Goal: Find specific page/section: Find specific page/section

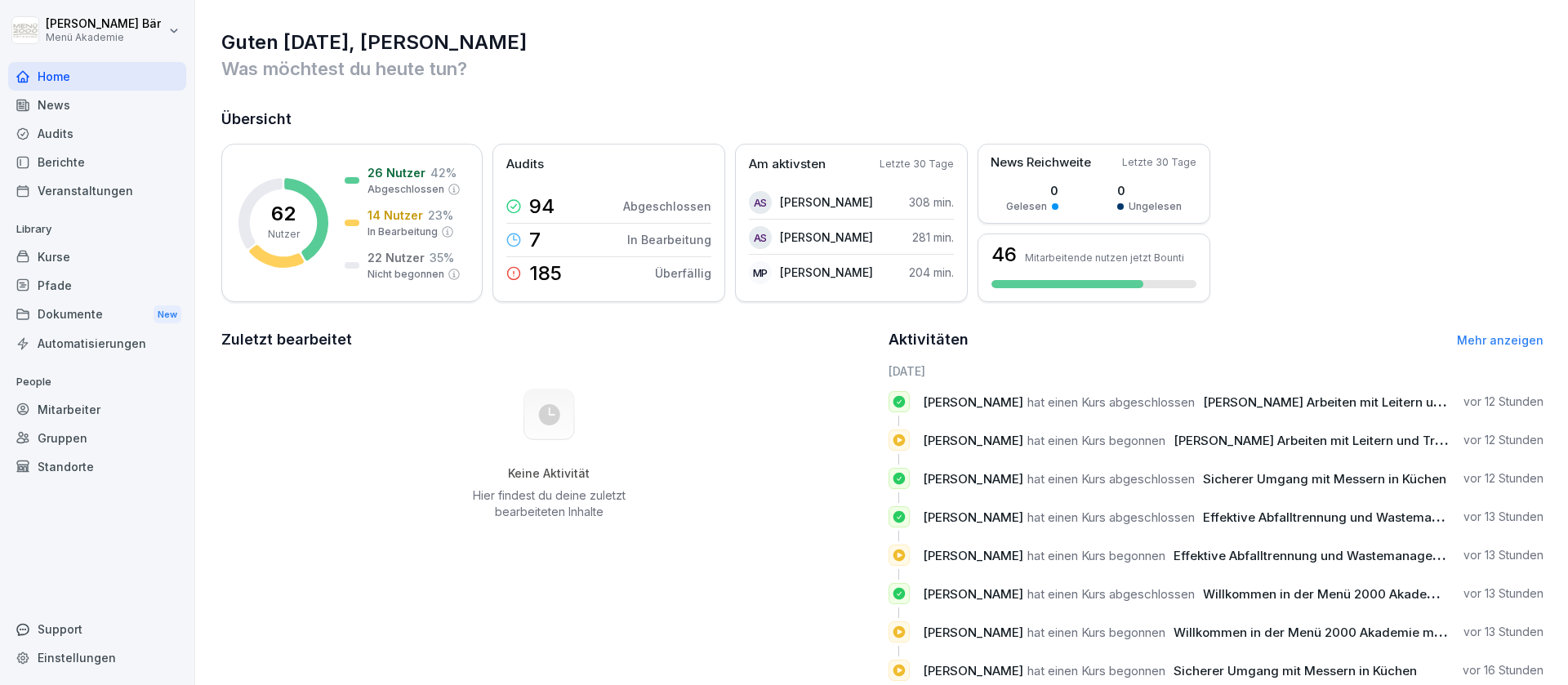
click at [127, 159] on div "Berichte" at bounding box center [97, 162] width 178 height 29
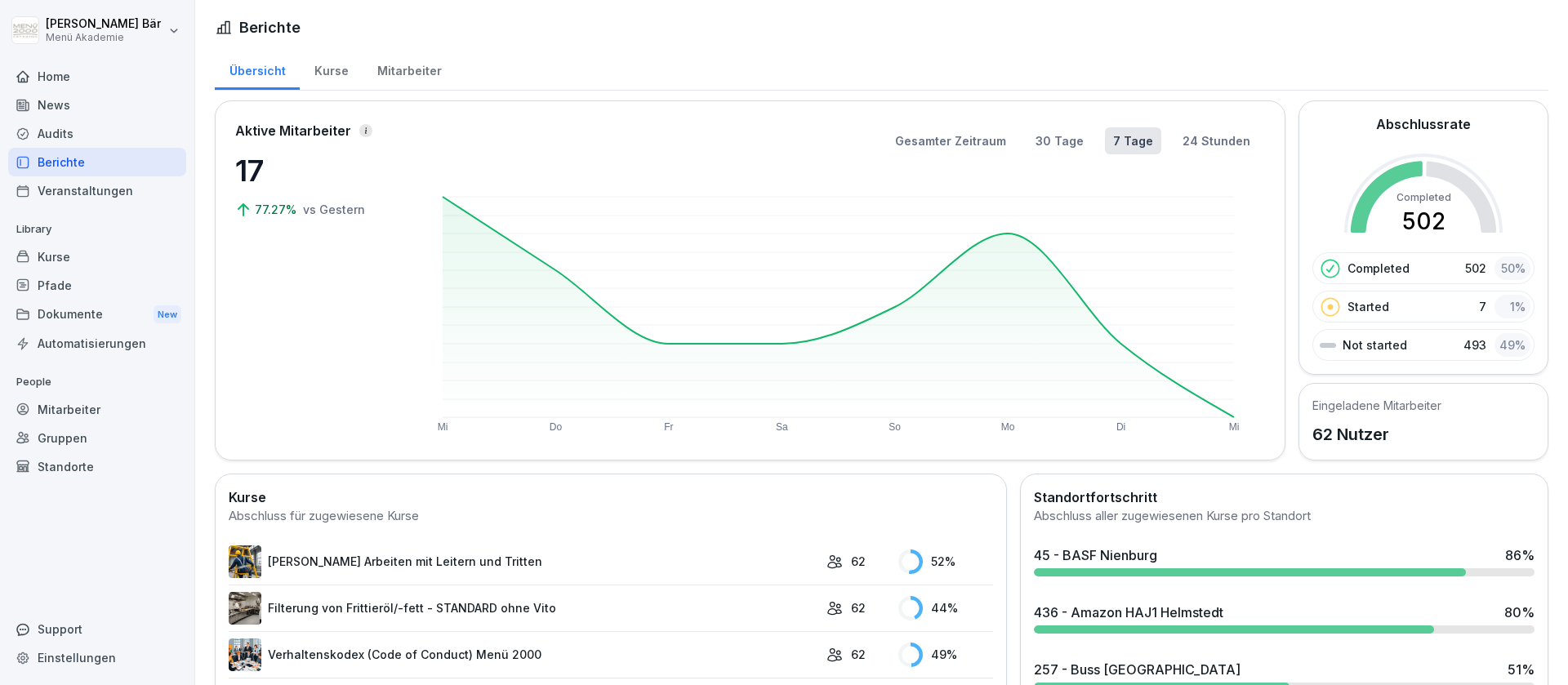
click at [336, 76] on div "Kurse" at bounding box center [331, 69] width 63 height 42
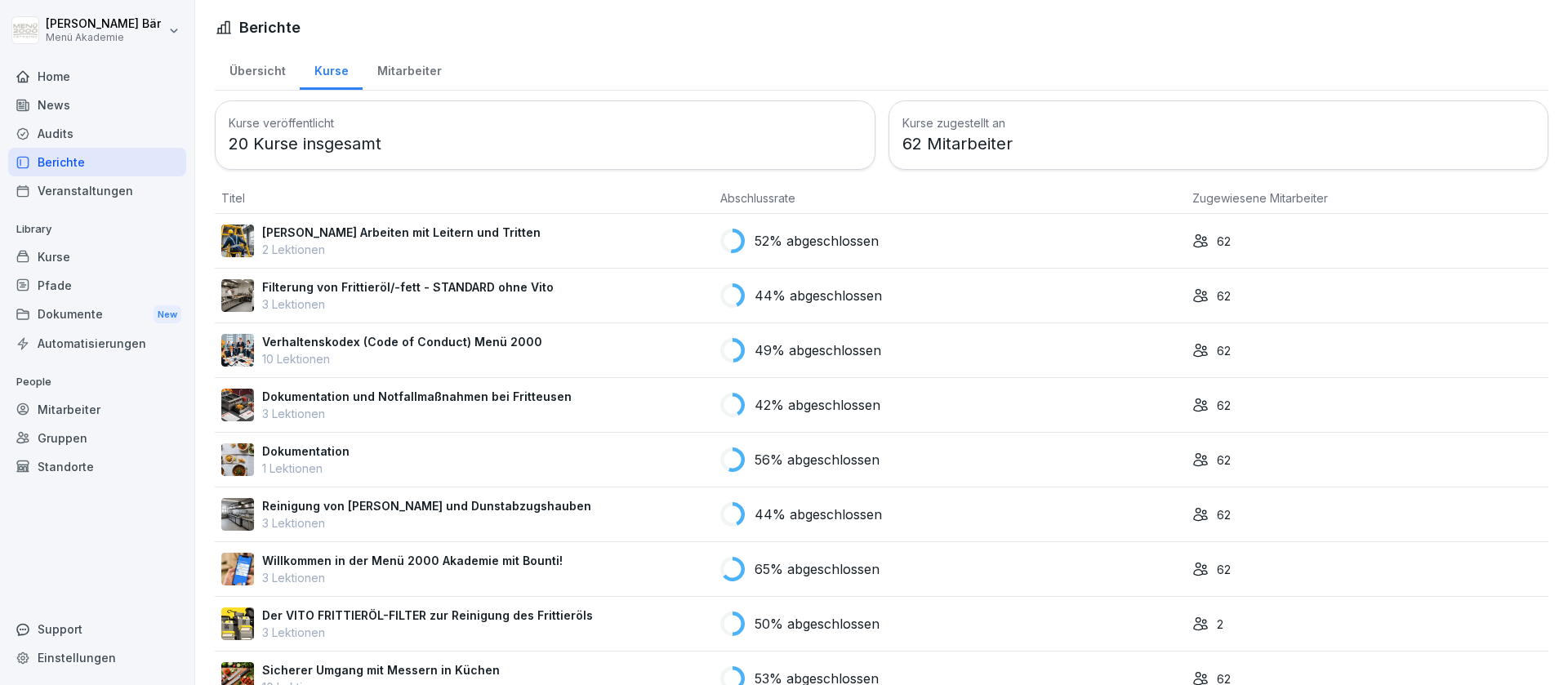
click at [388, 72] on div "Mitarbeiter" at bounding box center [409, 69] width 93 height 42
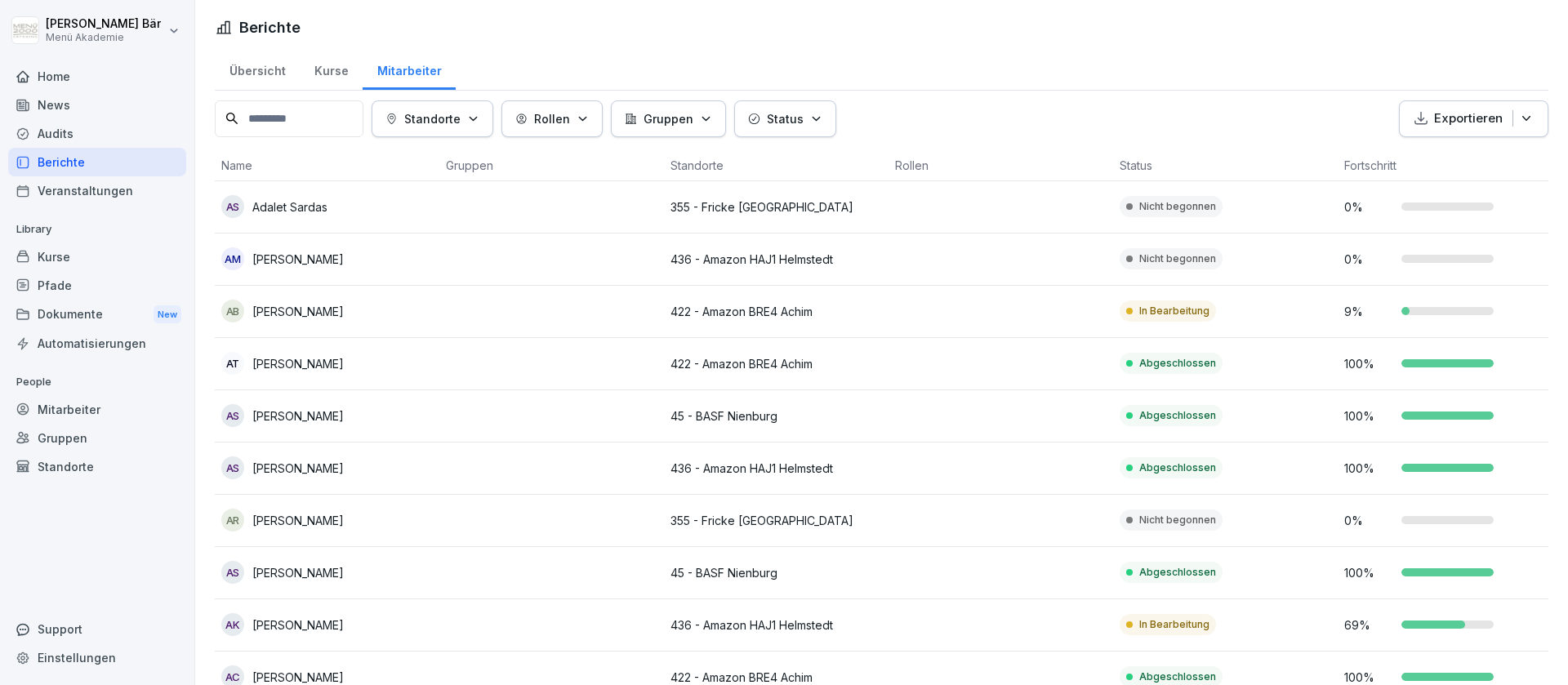
click at [479, 117] on icon "button" at bounding box center [473, 119] width 12 height 12
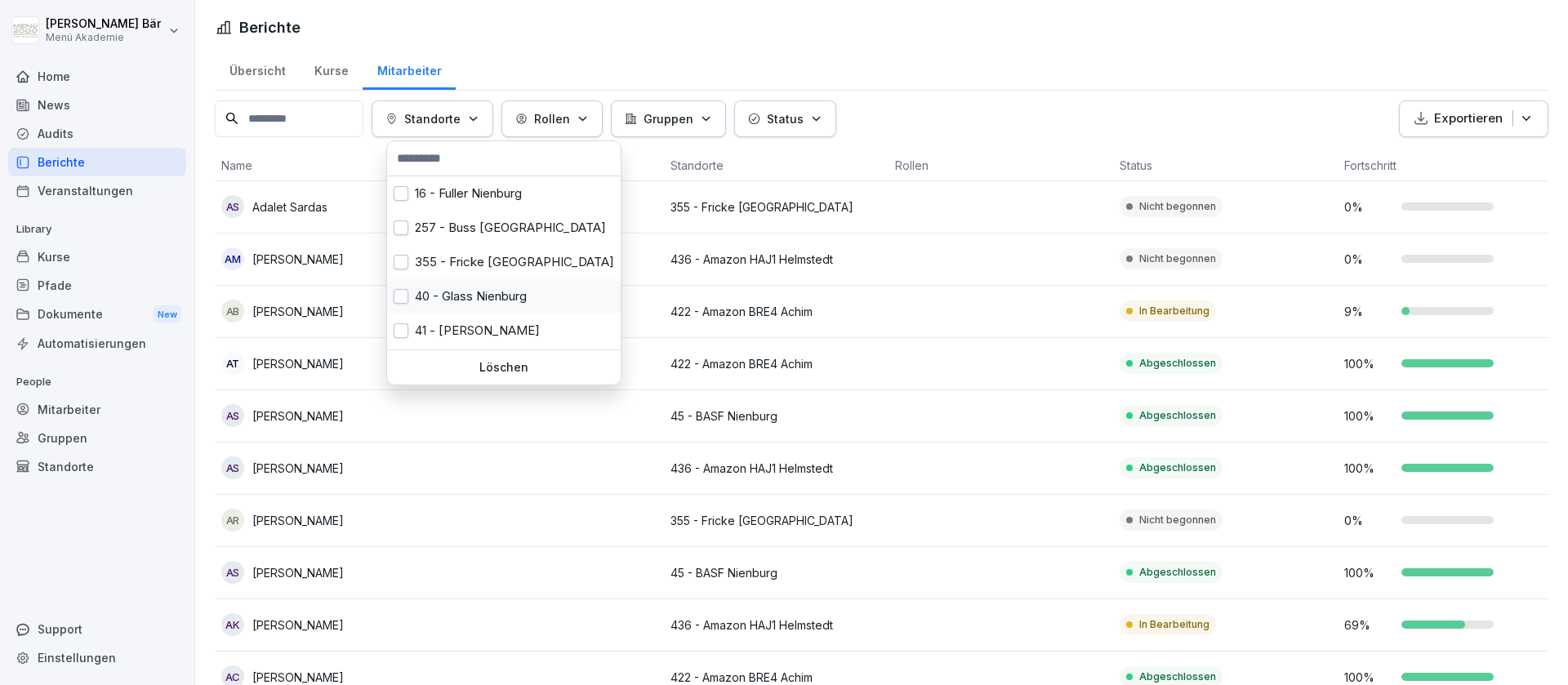
scroll to position [102, 0]
click at [505, 262] on div "422 - Amazon BRE4 Achim" at bounding box center [504, 264] width 234 height 34
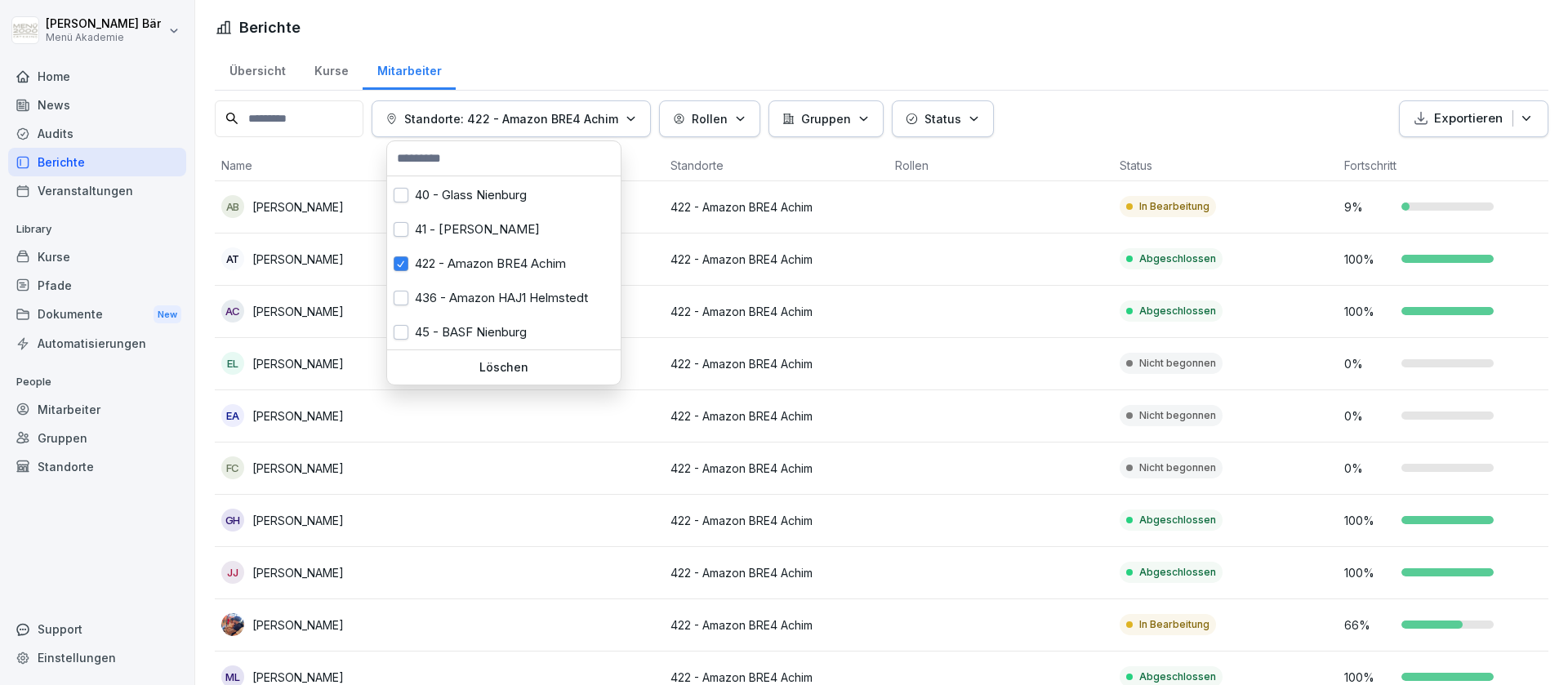
click at [1186, 65] on html "Julius Bär Menü Akademie Home News Audits Berichte Veranstaltungen Library Kurs…" at bounding box center [784, 342] width 1568 height 685
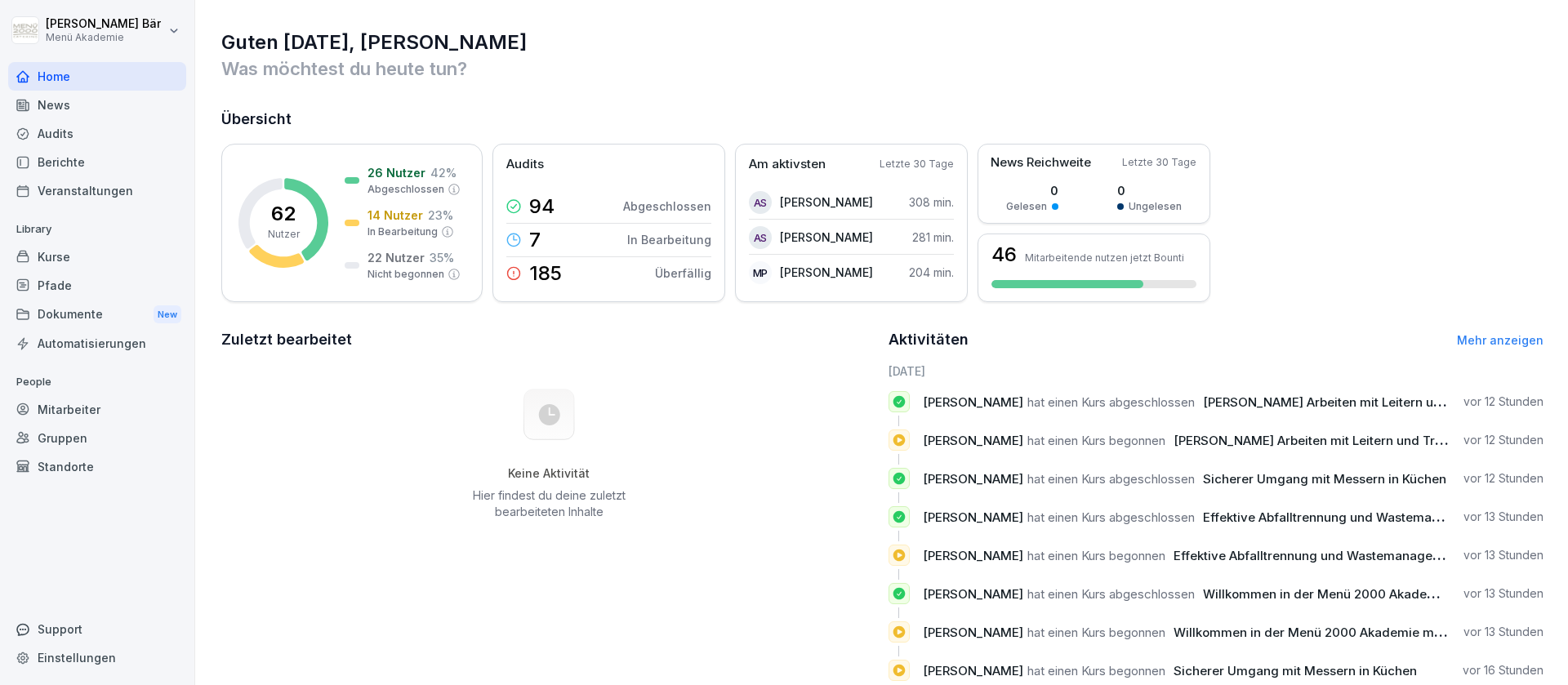
click at [122, 160] on div "Berichte" at bounding box center [97, 162] width 178 height 29
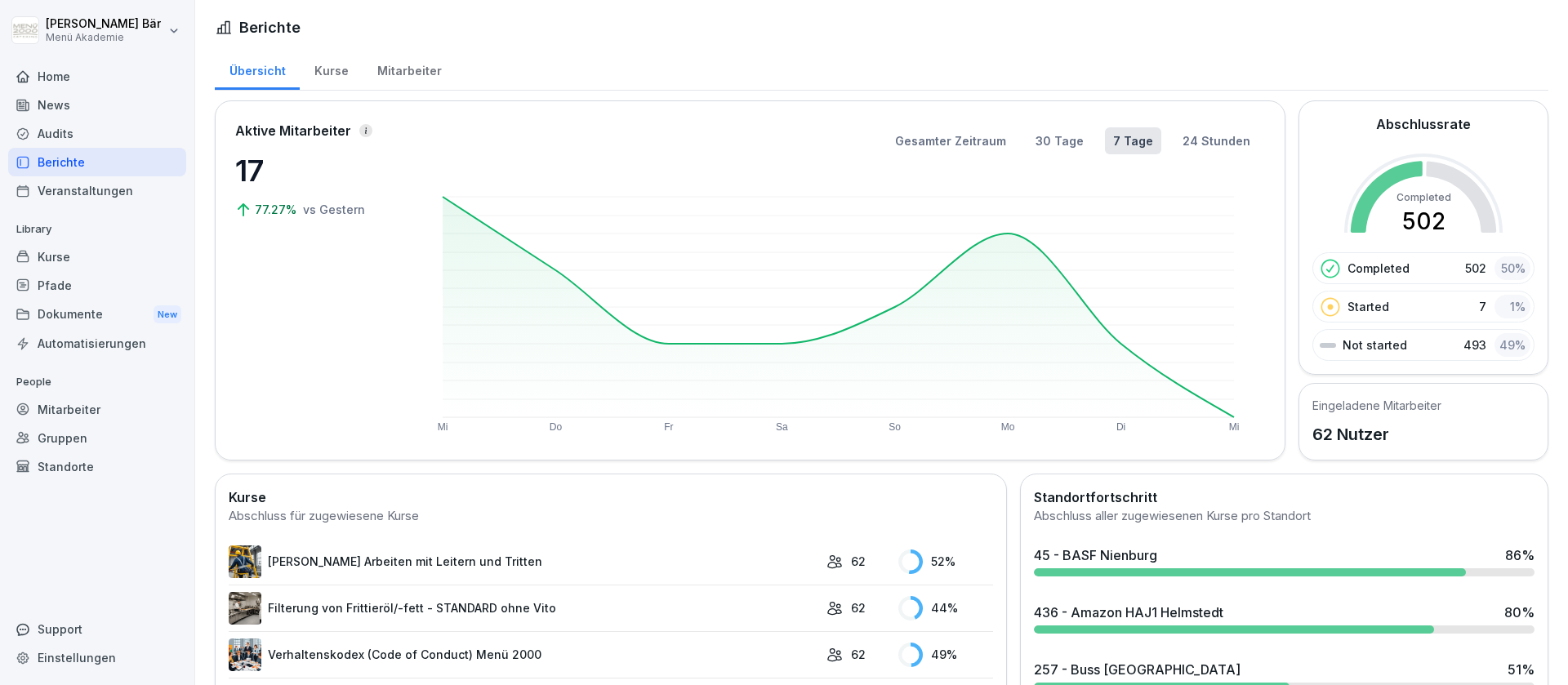
click at [332, 82] on div "Kurse" at bounding box center [331, 69] width 63 height 42
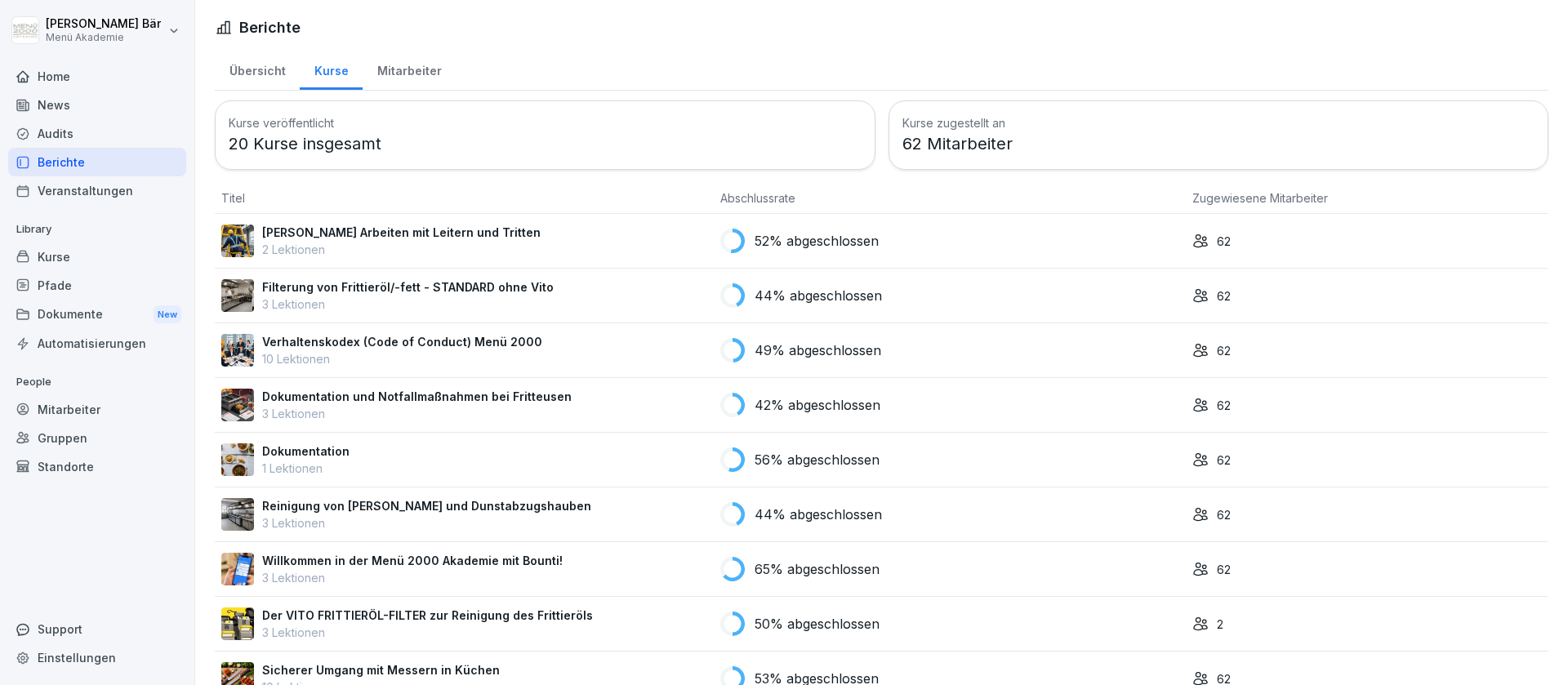
click at [401, 67] on div "Mitarbeiter" at bounding box center [409, 69] width 93 height 42
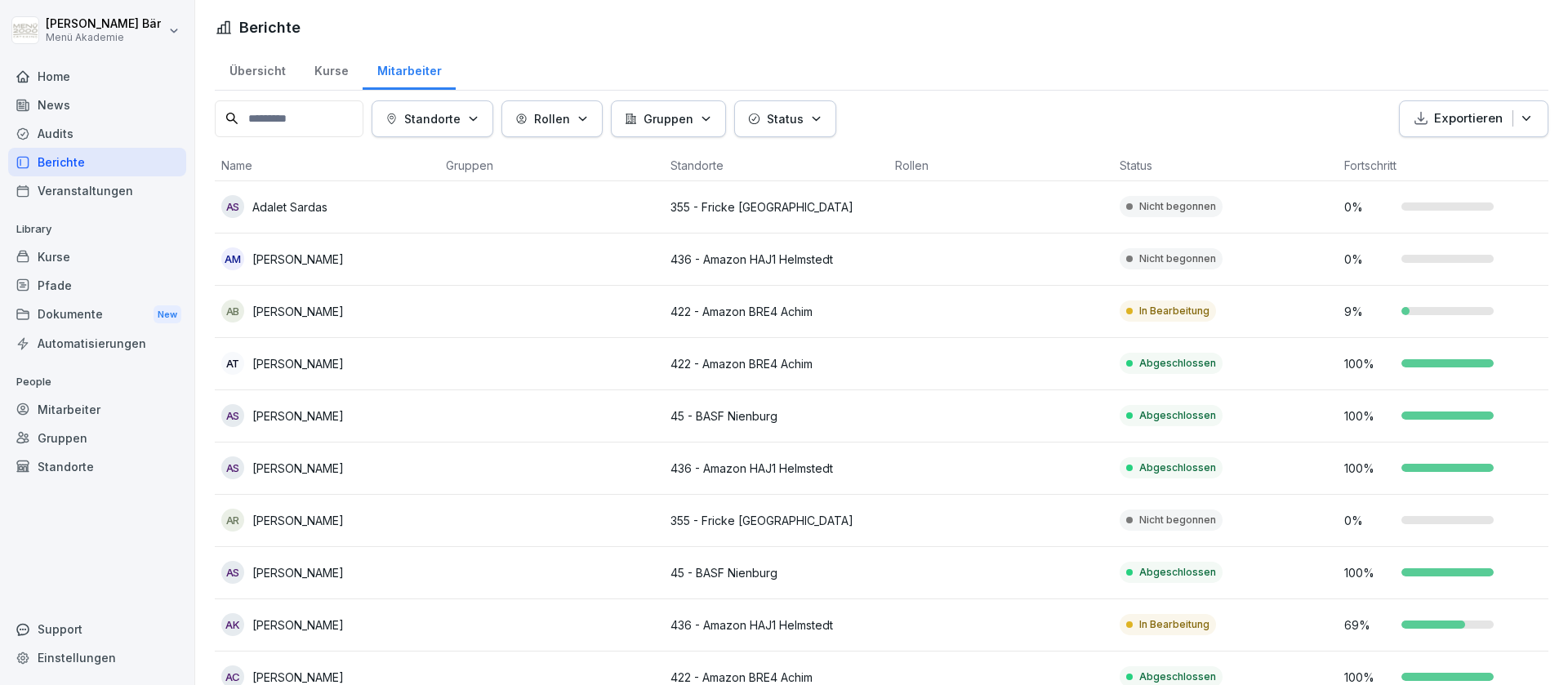
click at [492, 136] on button "Standorte" at bounding box center [433, 118] width 122 height 37
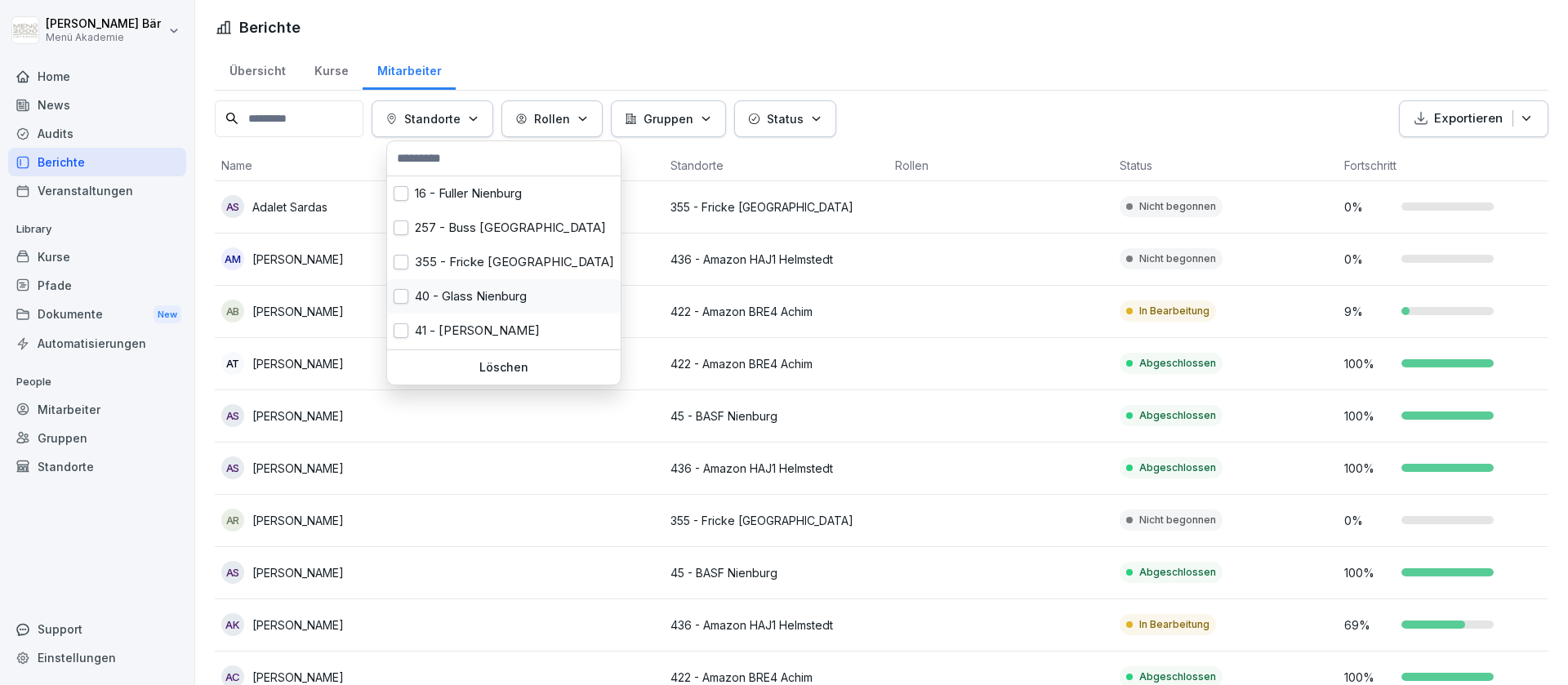
scroll to position [102, 0]
click at [489, 300] on div "436 - Amazon HAJ1 Helmstedt" at bounding box center [504, 298] width 234 height 34
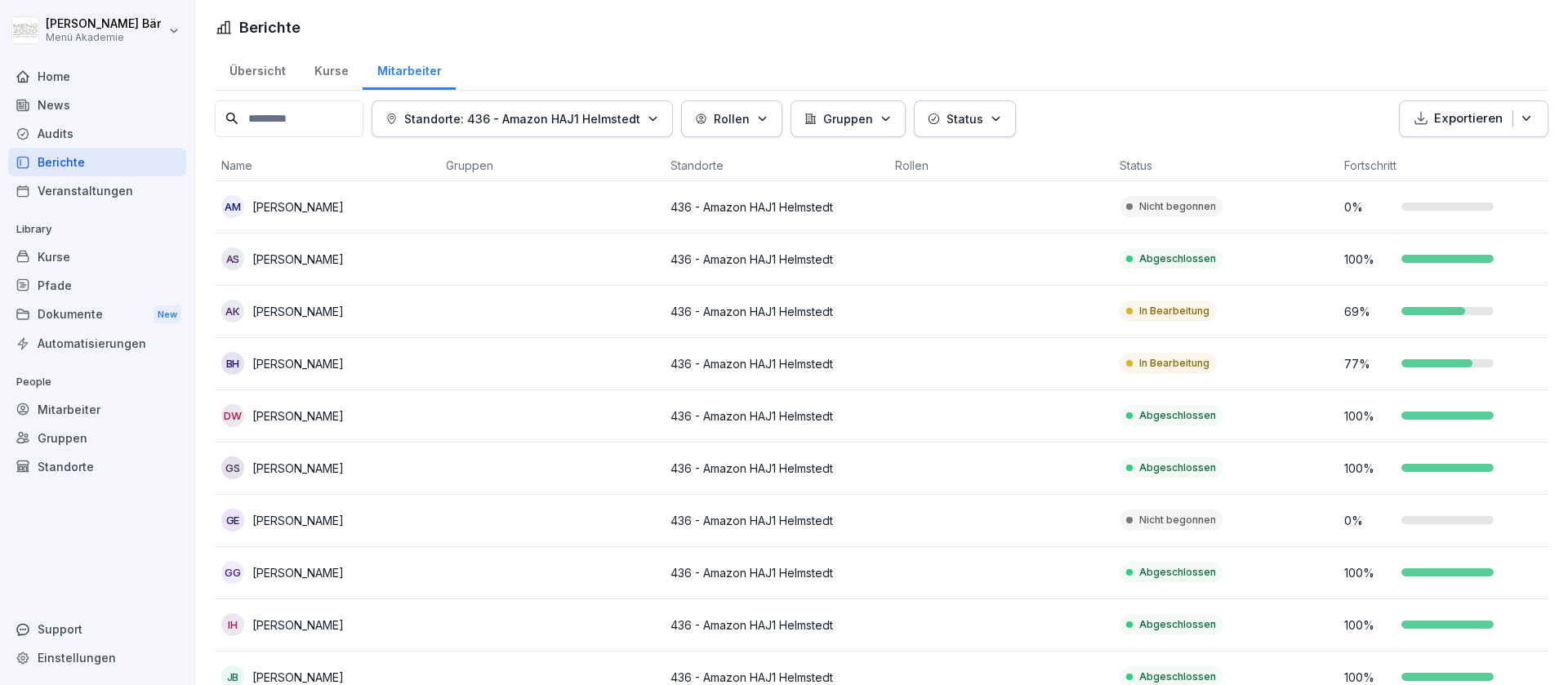
click at [1224, 96] on html "[PERSON_NAME] Menü Akademie Home News Audits Berichte Veranstaltungen Library K…" at bounding box center [784, 342] width 1568 height 685
click at [523, 114] on p "Standorte: 436 - Amazon HAJ1 Helmstedt" at bounding box center [522, 118] width 236 height 17
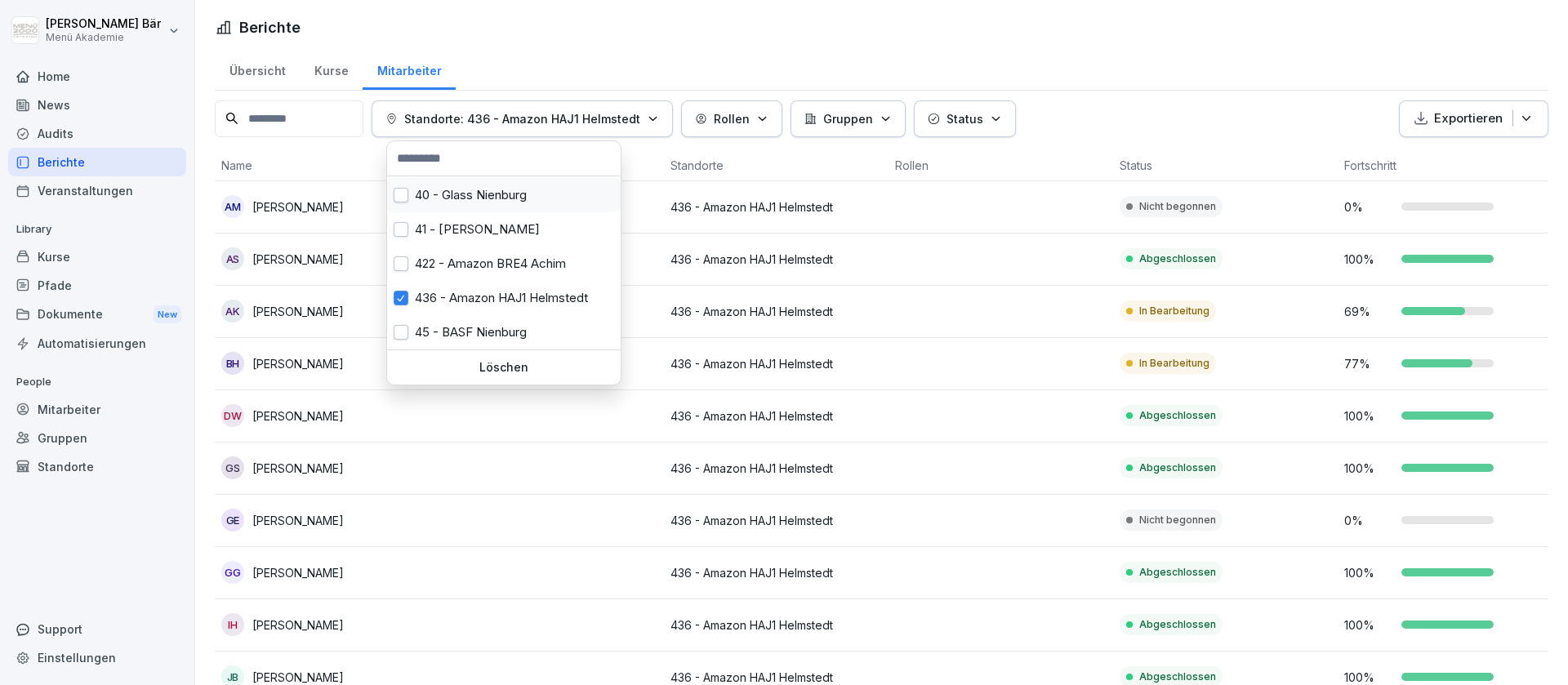
scroll to position [101, 0]
click at [510, 291] on div "436 - Amazon HAJ1 Helmstedt" at bounding box center [504, 298] width 234 height 34
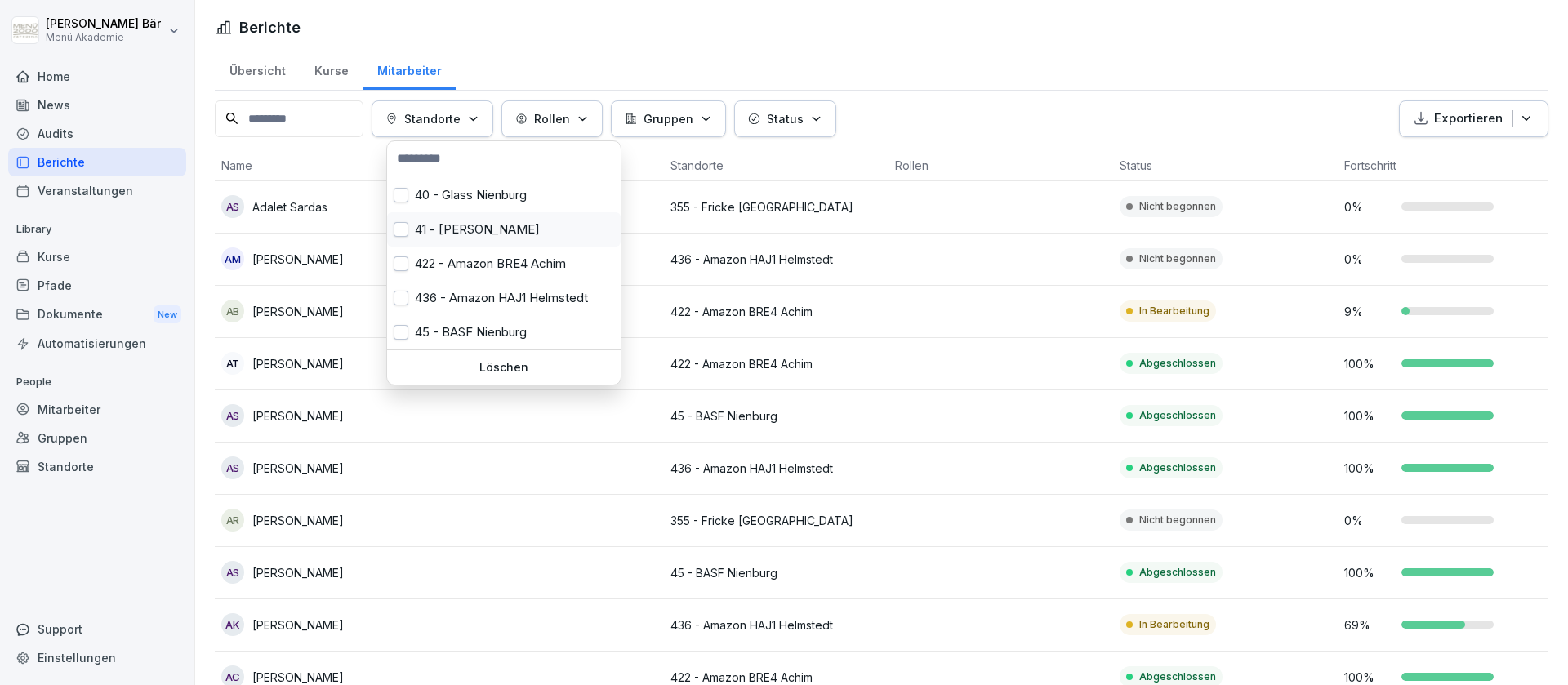
click at [493, 232] on div "41 - [PERSON_NAME]" at bounding box center [504, 229] width 234 height 34
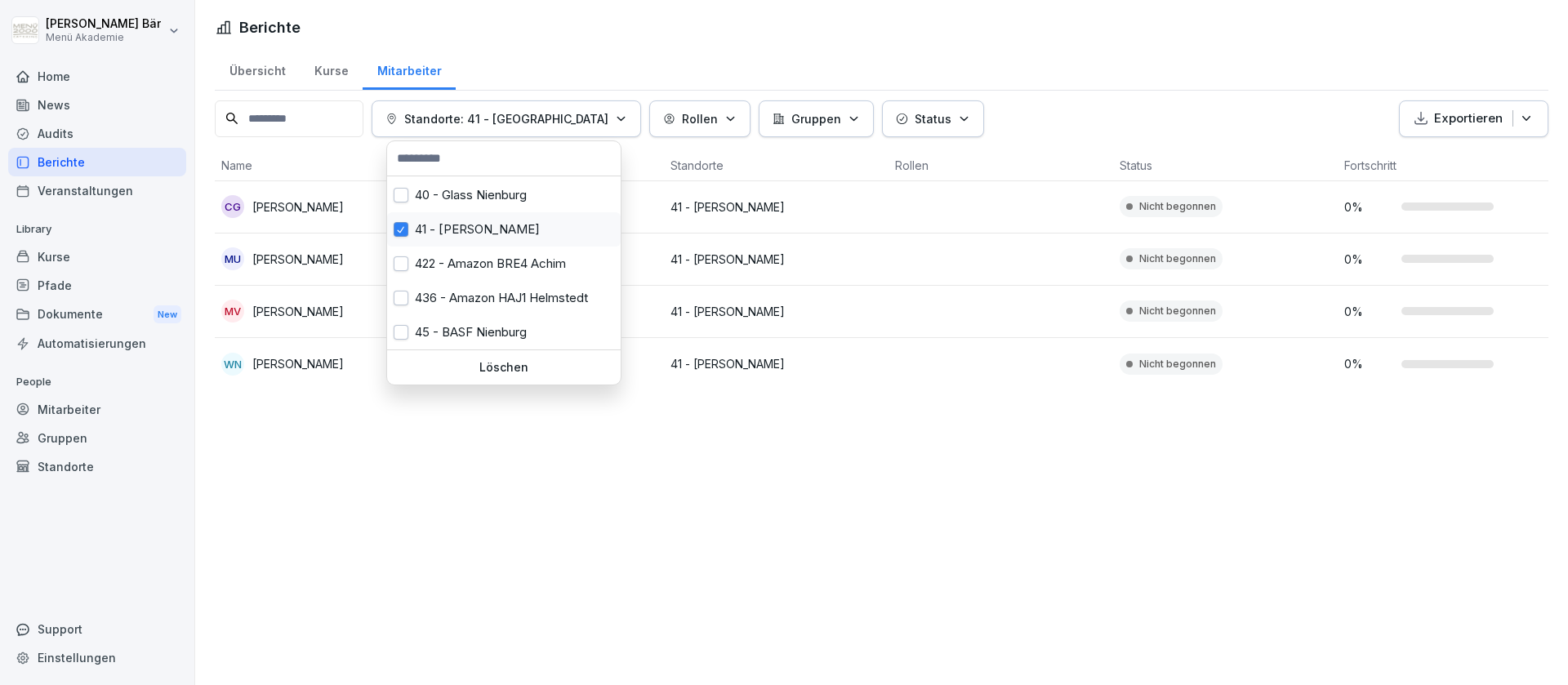
click at [493, 234] on div "41 - [PERSON_NAME]" at bounding box center [504, 229] width 234 height 34
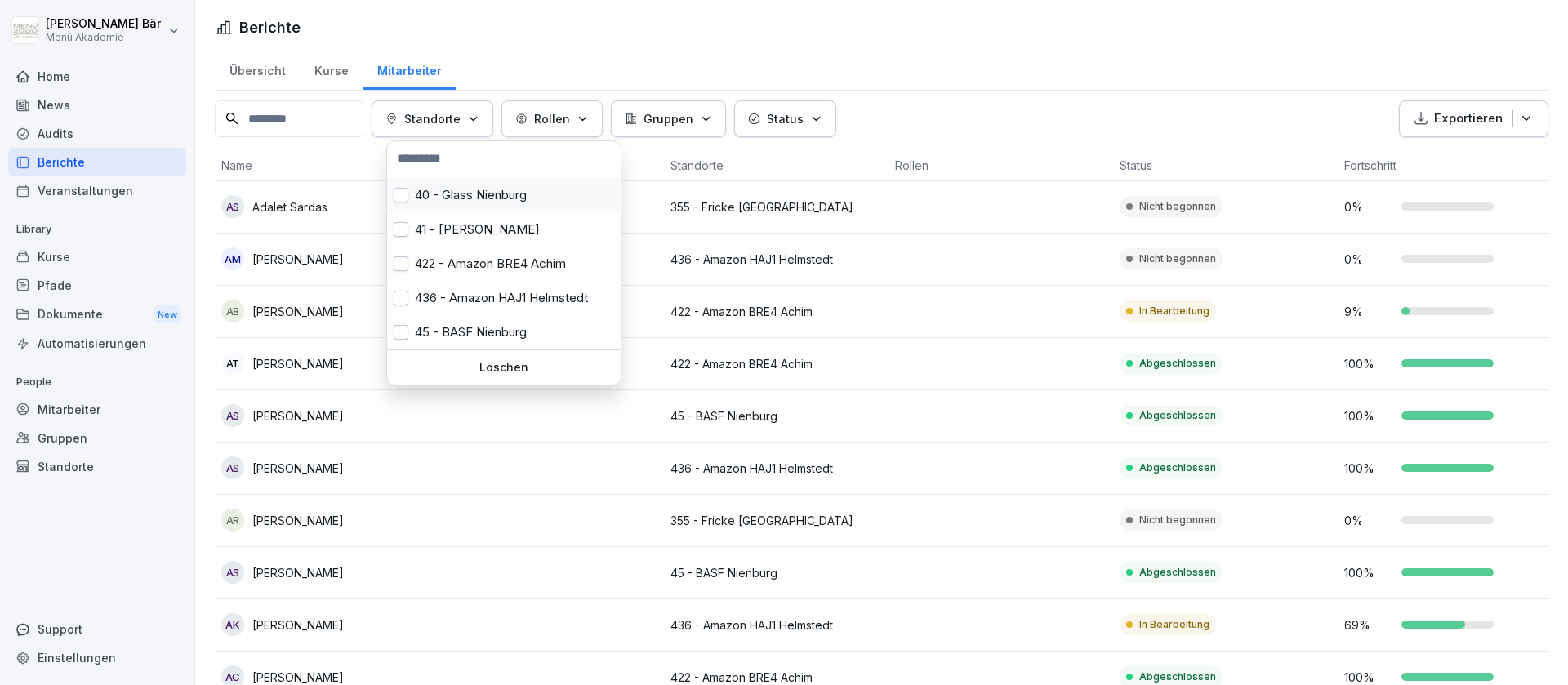
click at [489, 199] on div "40 - Glass Nienburg" at bounding box center [504, 195] width 234 height 34
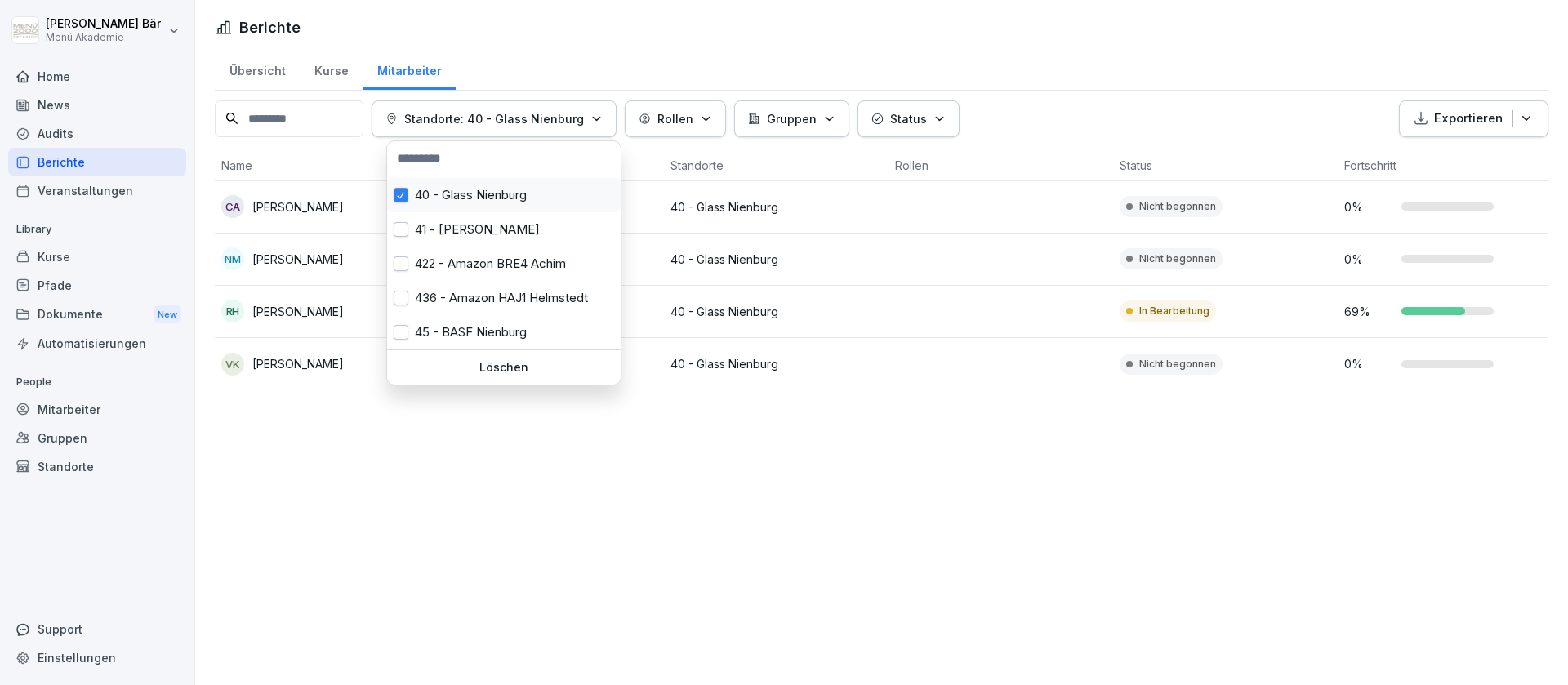
click at [492, 203] on div "40 - Glass Nienburg" at bounding box center [504, 195] width 234 height 34
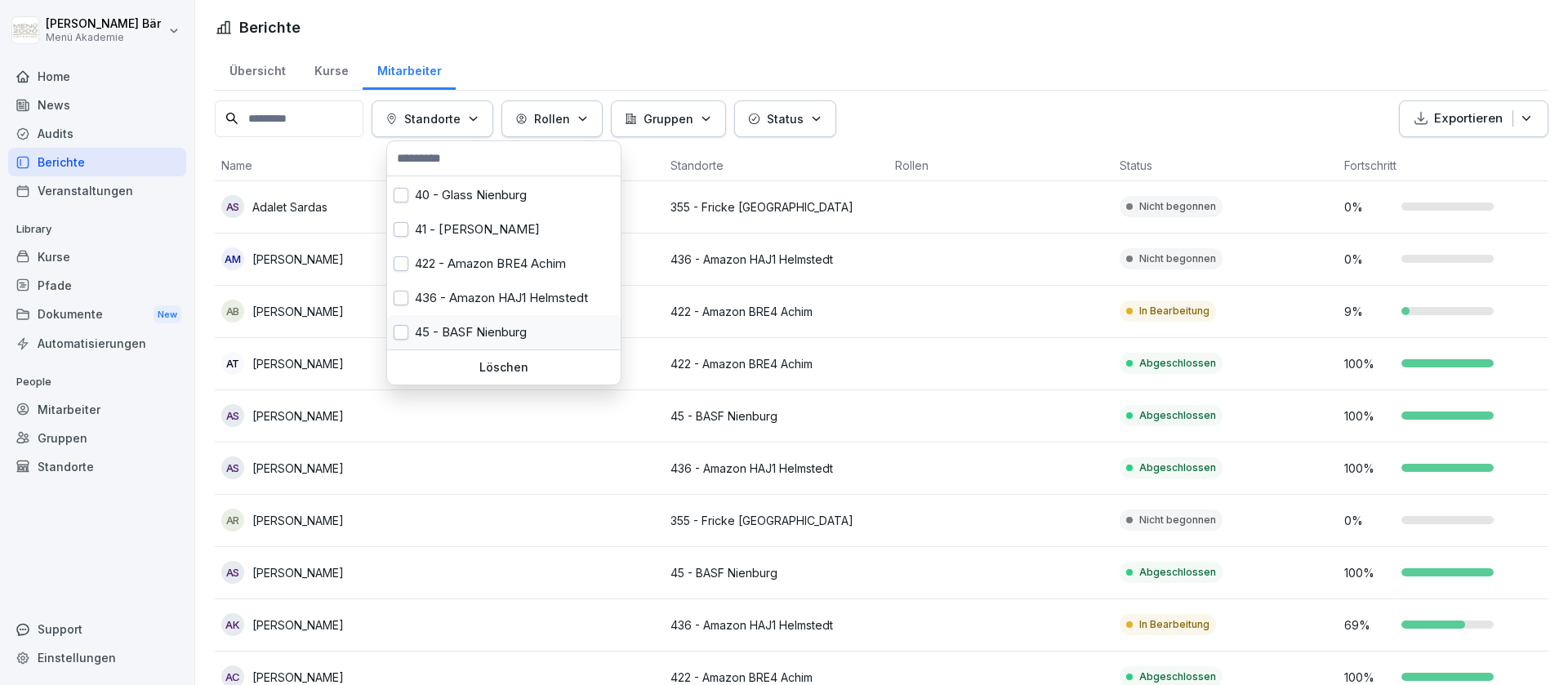
click at [511, 323] on div "45 - BASF Nienburg" at bounding box center [504, 332] width 234 height 34
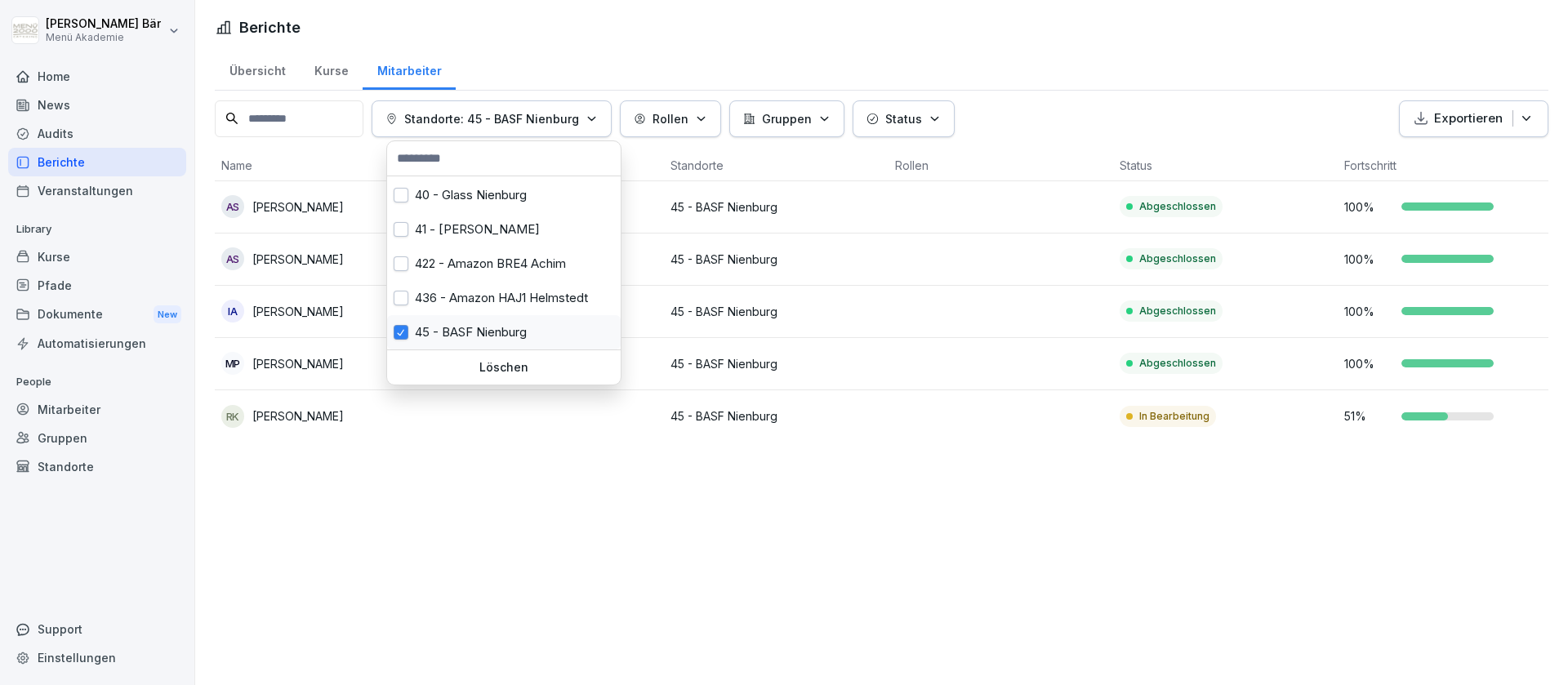
click at [511, 323] on div "45 - BASF Nienburg" at bounding box center [504, 332] width 234 height 34
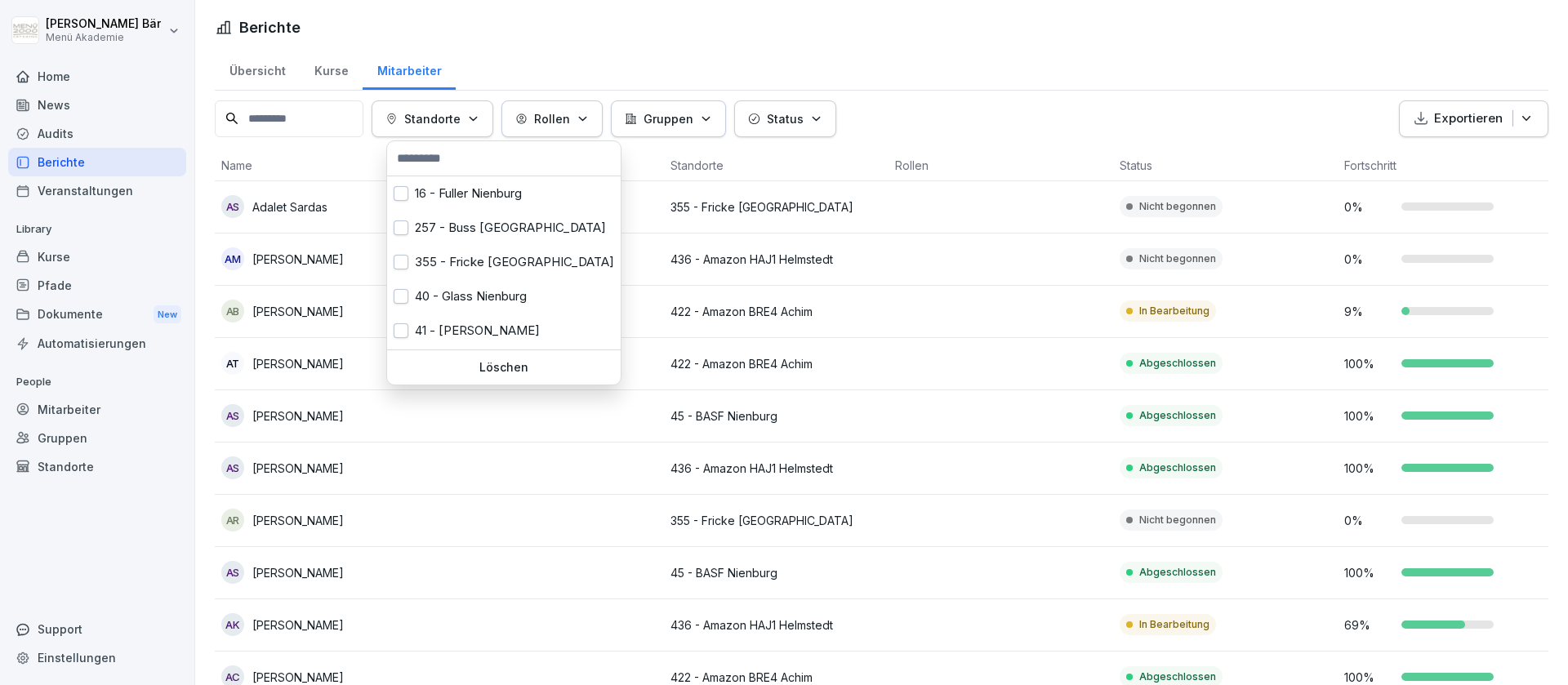
scroll to position [1, 0]
click at [505, 261] on div "355 - Fricke [GEOGRAPHIC_DATA]" at bounding box center [504, 261] width 234 height 34
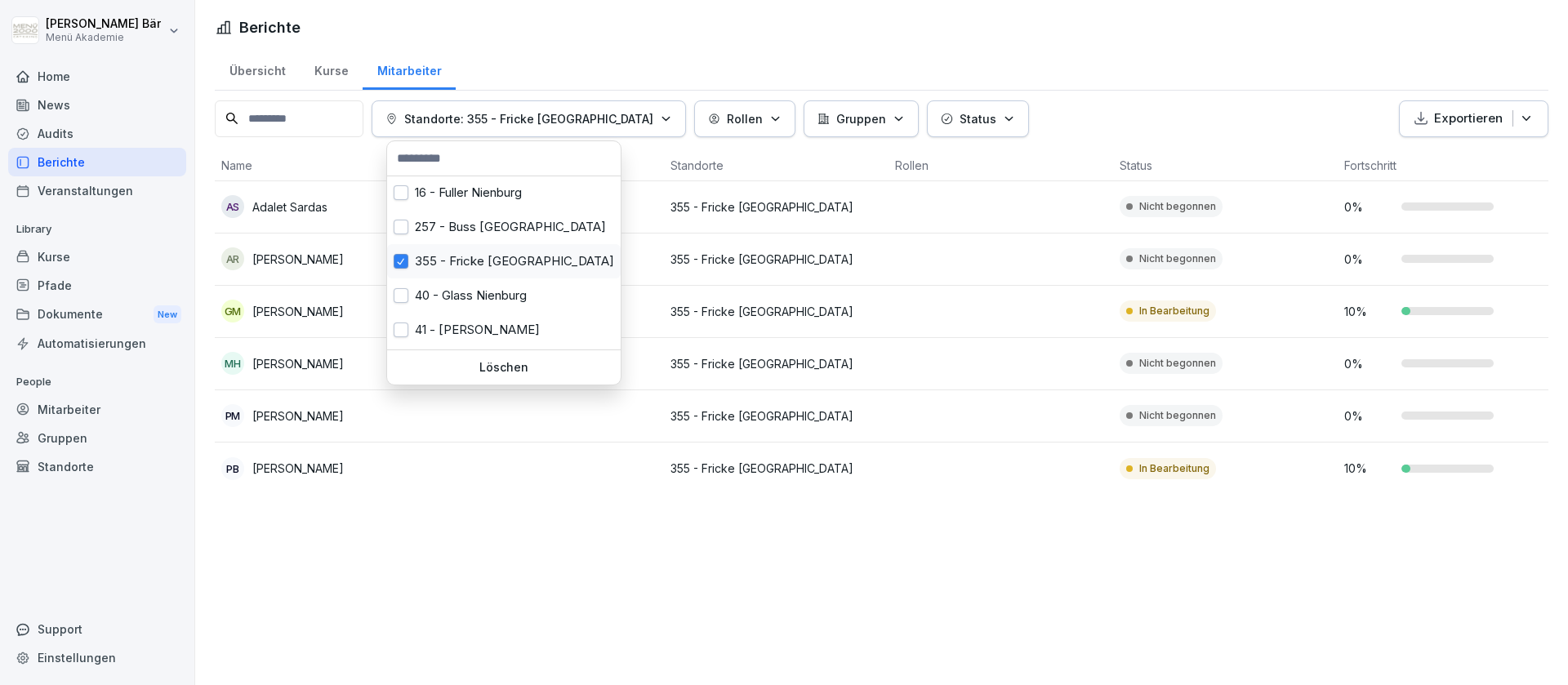
click at [505, 261] on div "355 - Fricke [GEOGRAPHIC_DATA]" at bounding box center [504, 261] width 234 height 34
